Goal: Communication & Community: Ask a question

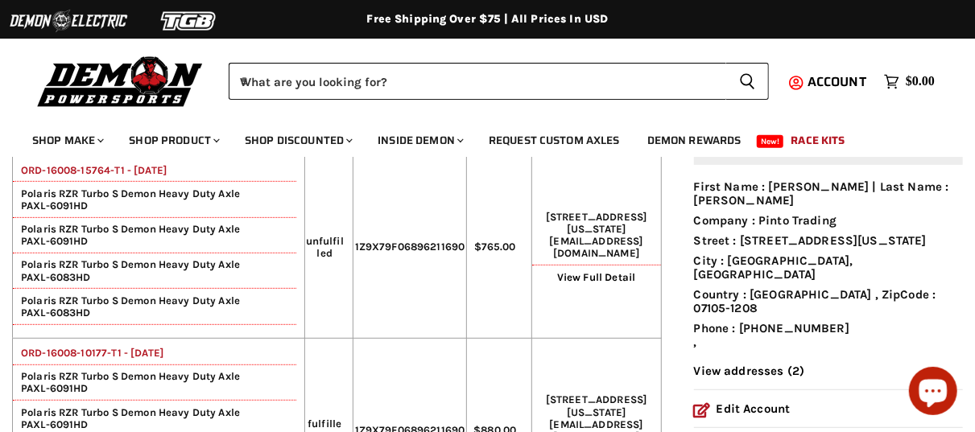
click at [936, 390] on icon "Chat window" at bounding box center [933, 394] width 28 height 28
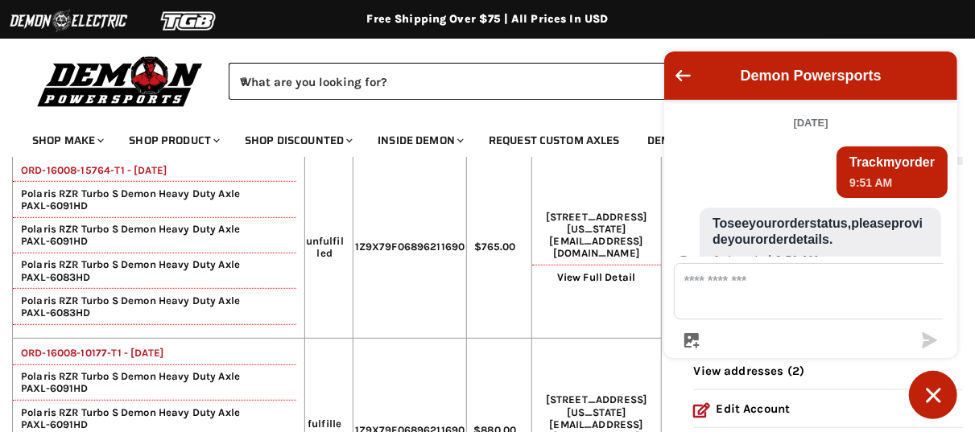
scroll to position [774, 0]
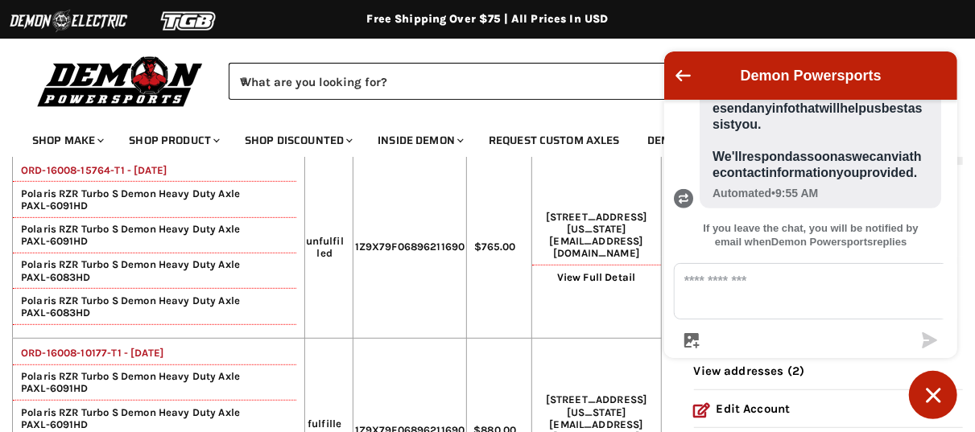
click at [774, 296] on textarea "Message us" at bounding box center [821, 291] width 292 height 55
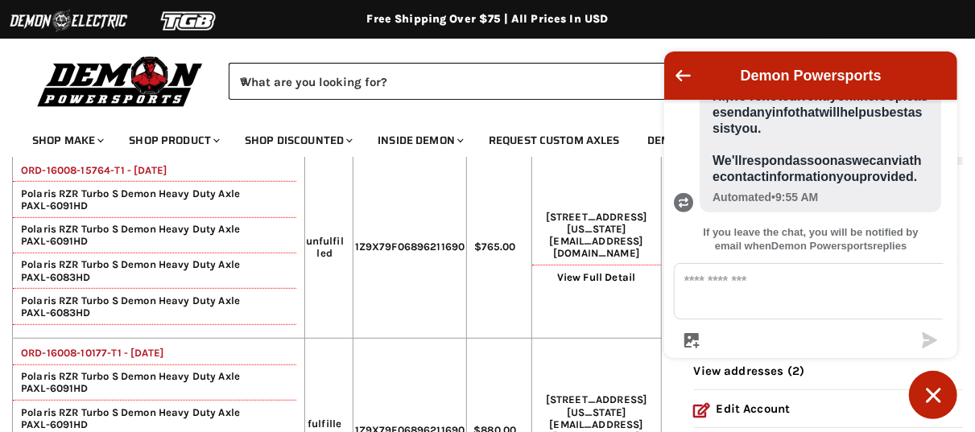
drag, startPoint x: 771, startPoint y: 163, endPoint x: 913, endPoint y: 184, distance: 143.1
click at [913, 43] on span "Hello, I would like to confirm whether the order (ORD-16008-15764) is unfulfill…" at bounding box center [827, 3] width 216 height 81
click at [745, 299] on textarea "Message us" at bounding box center [821, 291] width 292 height 55
paste textarea "**********"
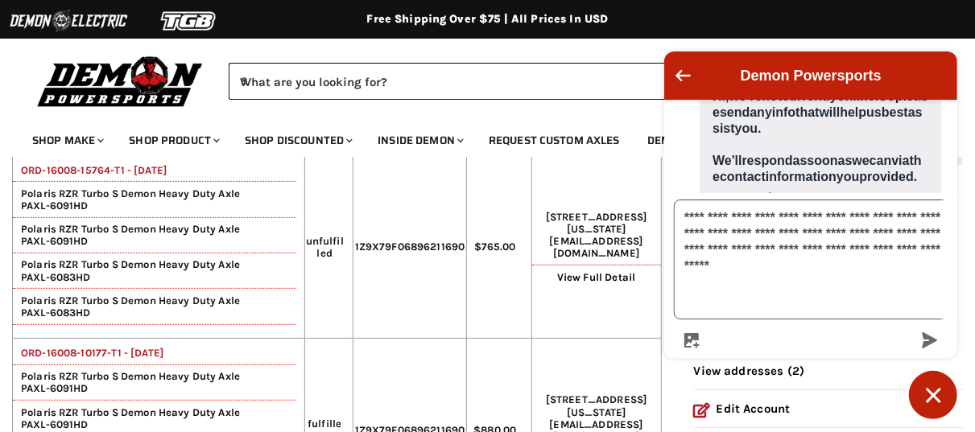
scroll to position [838, 0]
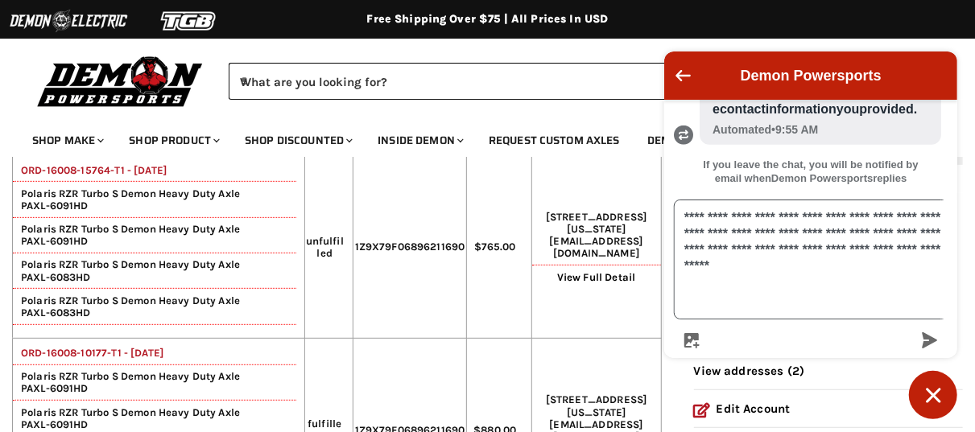
type textarea "**********"
click at [931, 383] on icon "Chat window" at bounding box center [933, 395] width 25 height 25
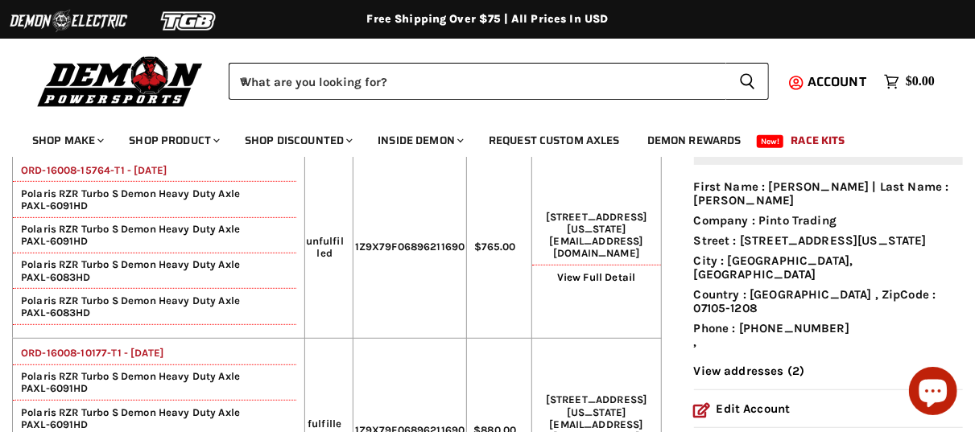
click at [937, 399] on icon "Chat window" at bounding box center [933, 394] width 28 height 28
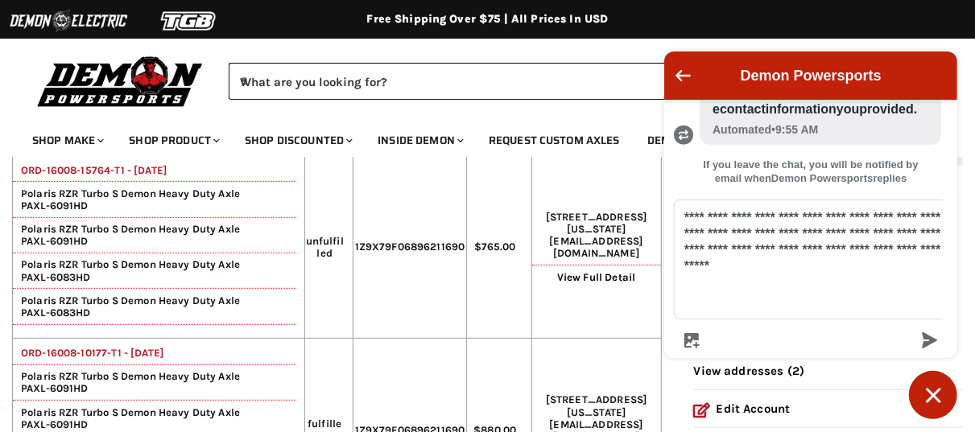
click at [923, 341] on icon "submit" at bounding box center [930, 340] width 16 height 16
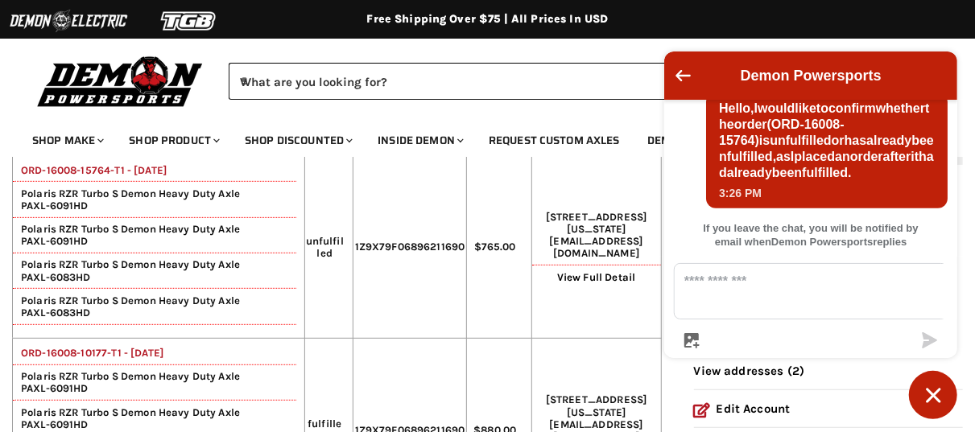
scroll to position [969, 0]
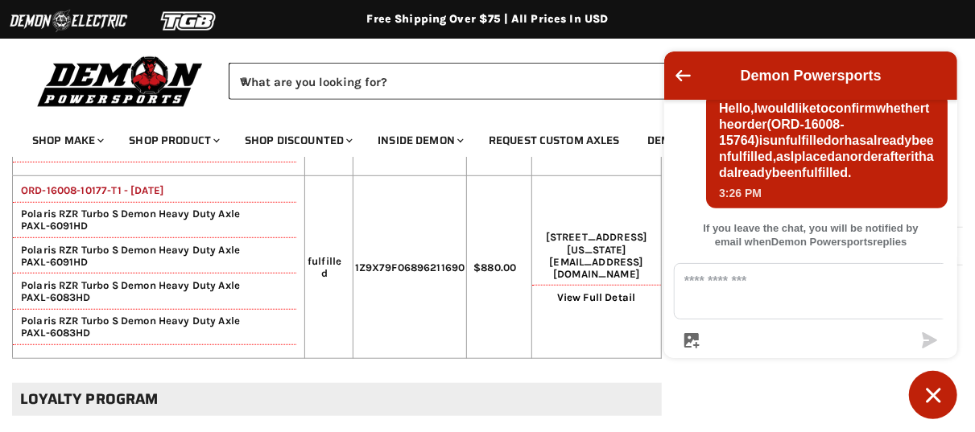
scroll to position [237, 0]
